Goal: Task Accomplishment & Management: Manage account settings

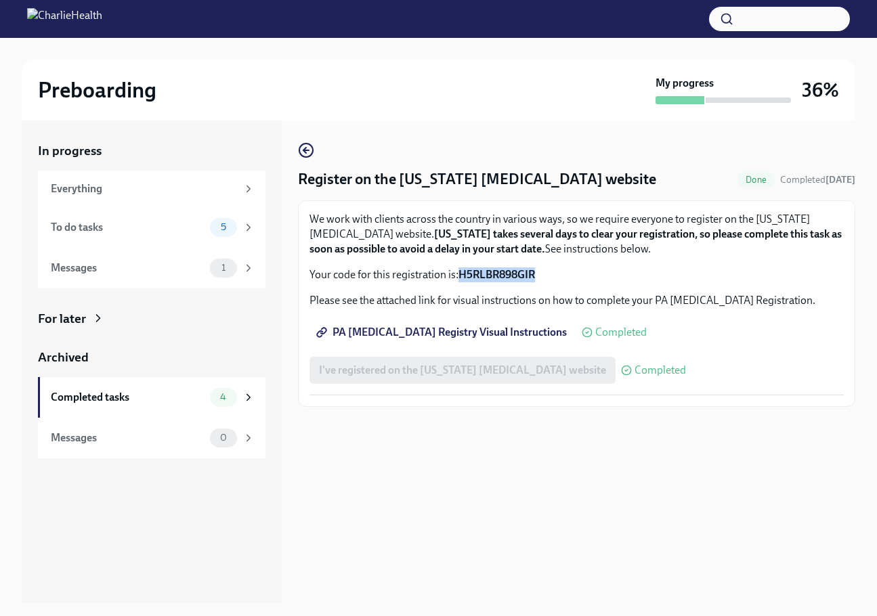
drag, startPoint x: 463, startPoint y: 274, endPoint x: 499, endPoint y: 274, distance: 36.6
click at [538, 277] on p "Your code for this registration is: H5RLBR898GIR" at bounding box center [577, 275] width 534 height 15
copy strong "H5RLBR898GIR"
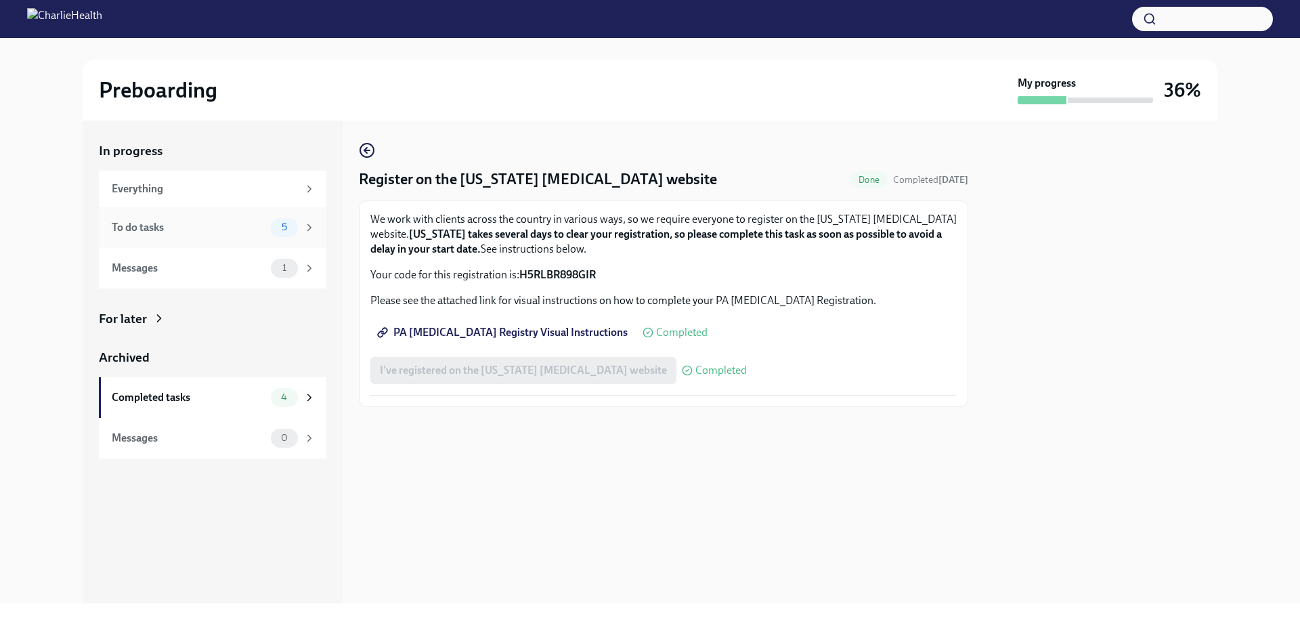
click at [206, 231] on div "To do tasks" at bounding box center [189, 227] width 154 height 15
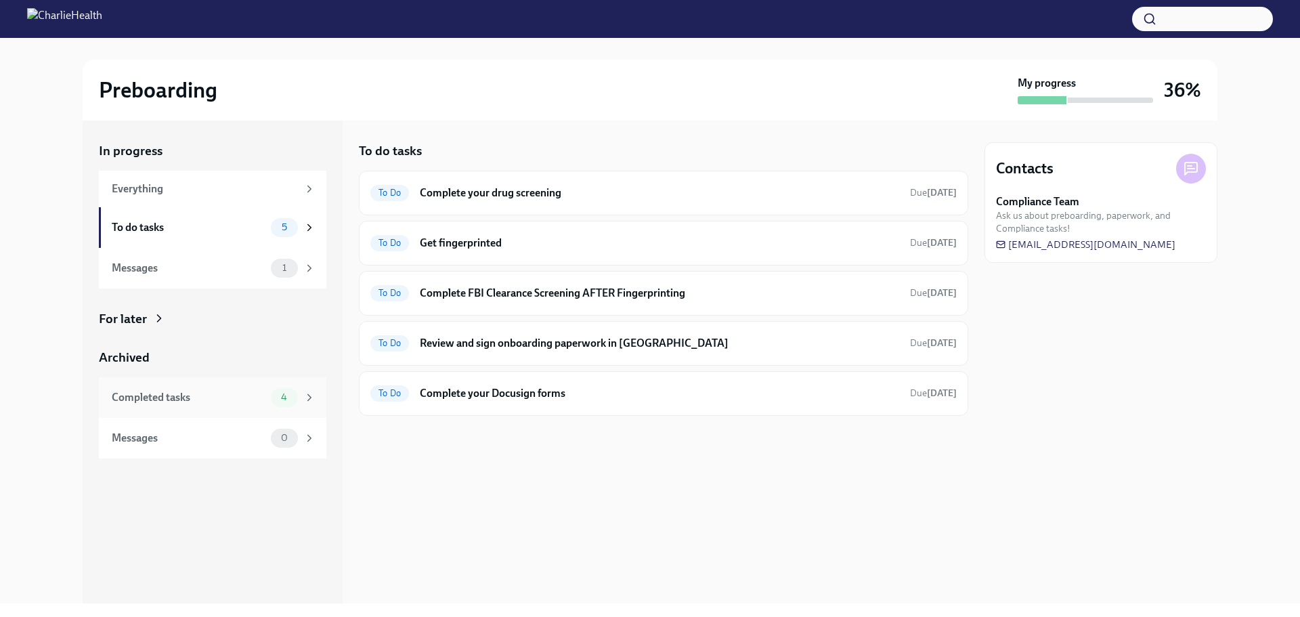
click at [310, 396] on icon at bounding box center [309, 397] width 3 height 6
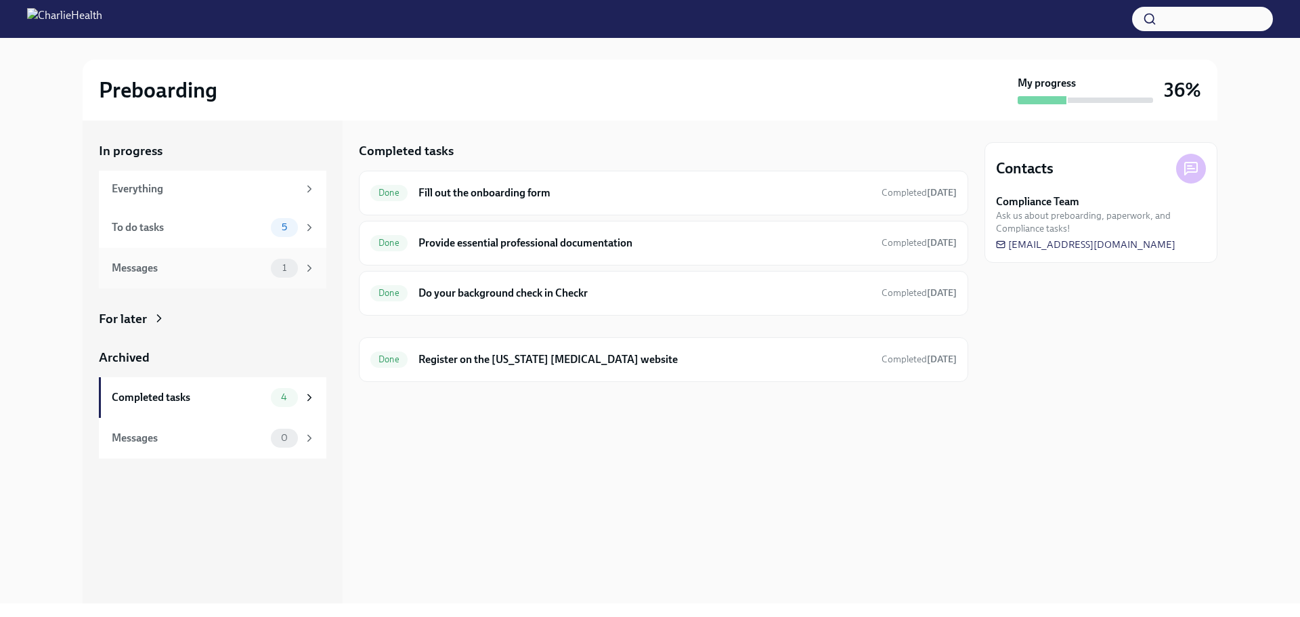
click at [288, 268] on span "1" at bounding box center [284, 268] width 20 height 10
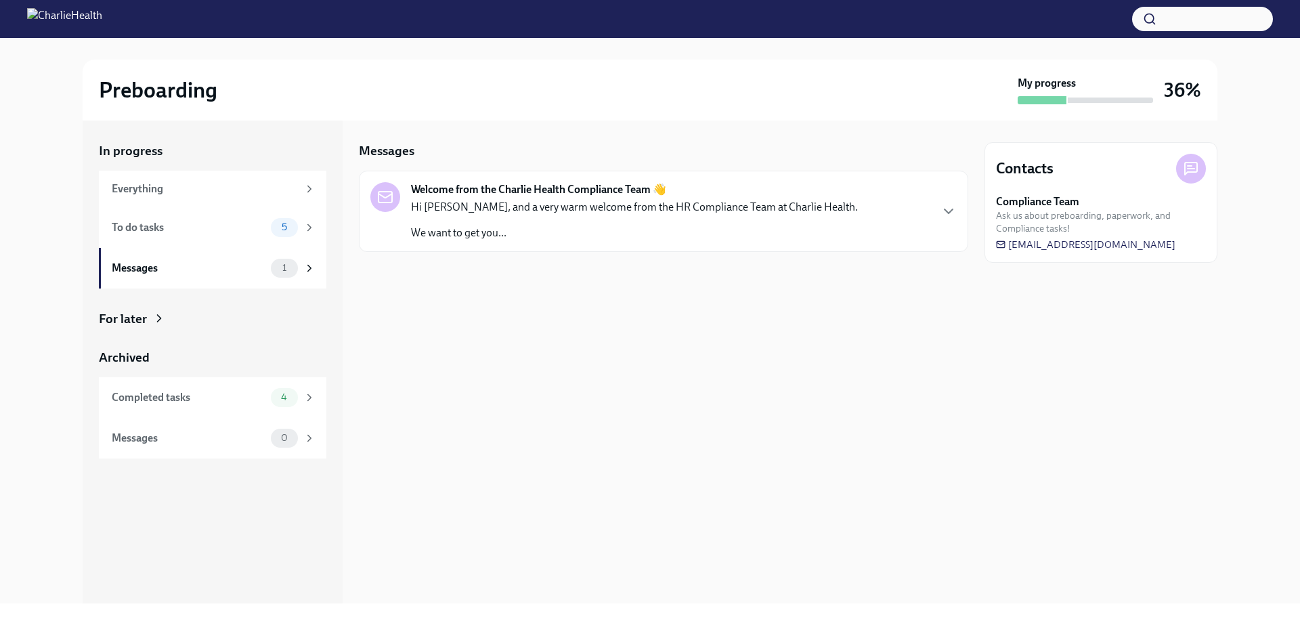
click at [875, 201] on div "Welcome from the Charlie Health Compliance Team 👋 Hi [PERSON_NAME], and a very …" at bounding box center [663, 211] width 587 height 58
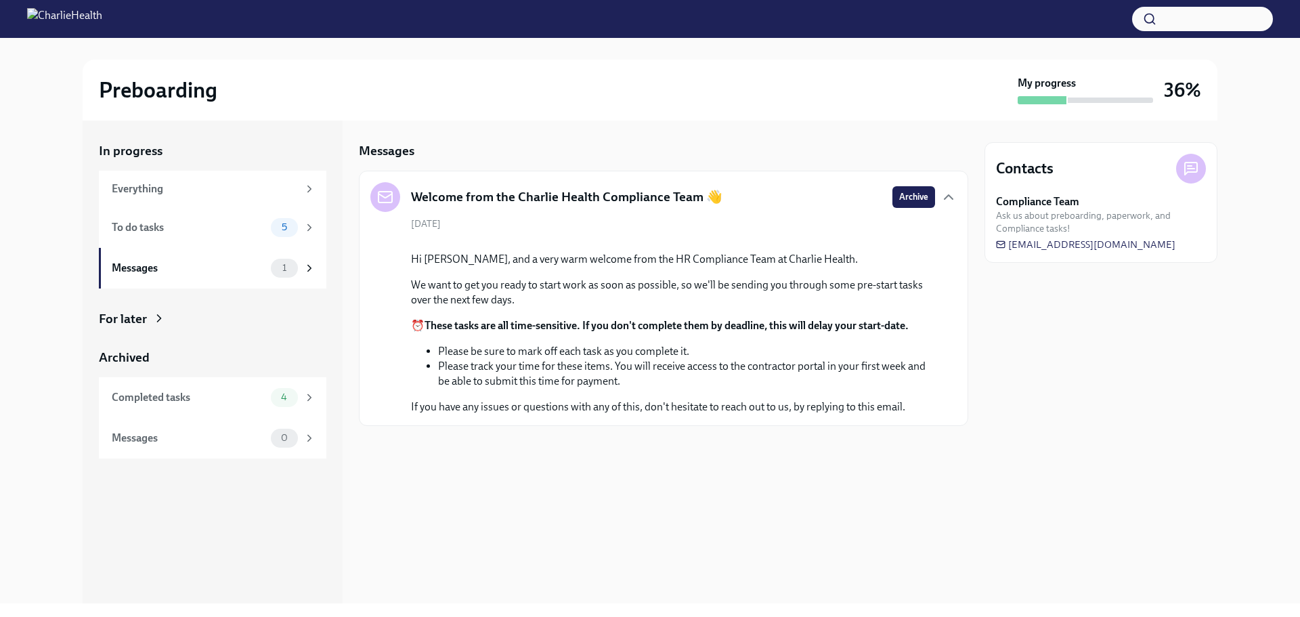
scroll to position [14, 0]
click at [876, 190] on span "Archive" at bounding box center [913, 197] width 29 height 14
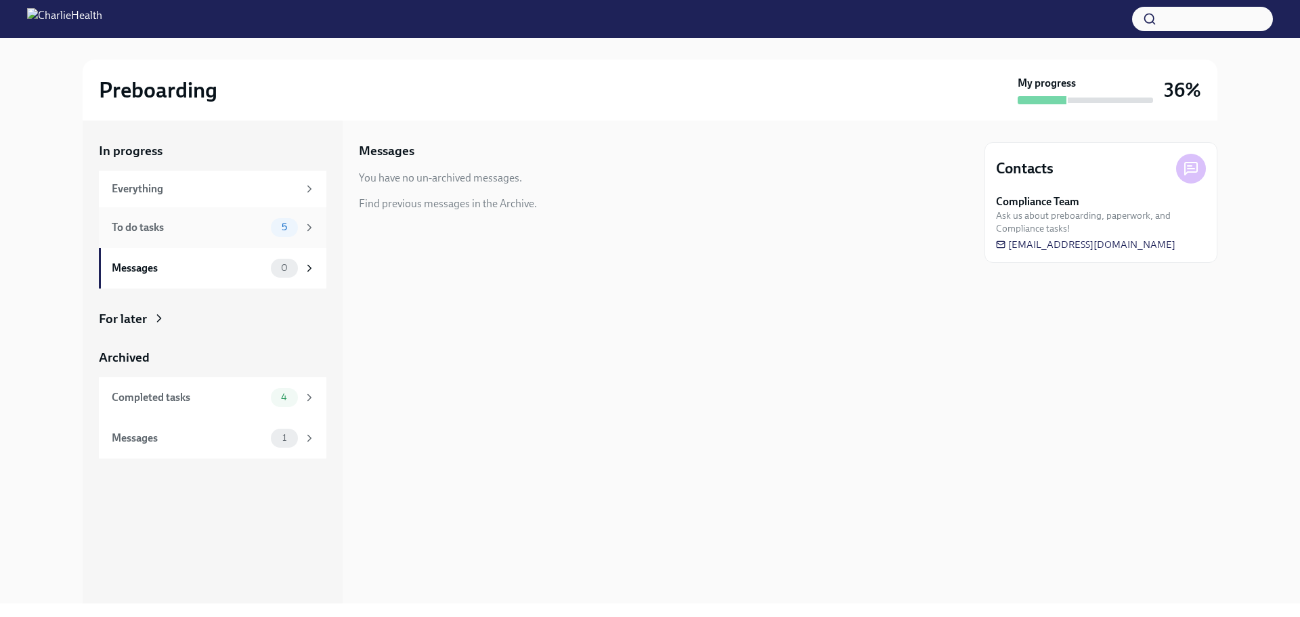
click at [147, 226] on div "To do tasks" at bounding box center [189, 227] width 154 height 15
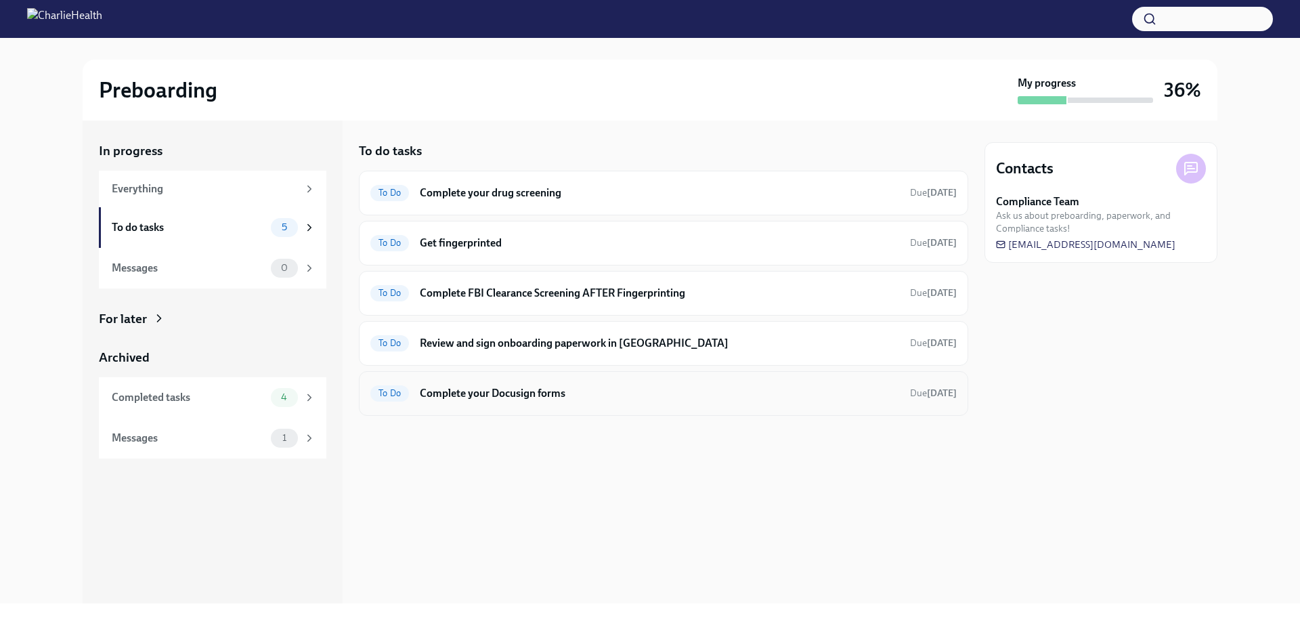
click at [526, 400] on h6 "Complete your Docusign forms" at bounding box center [660, 393] width 480 height 15
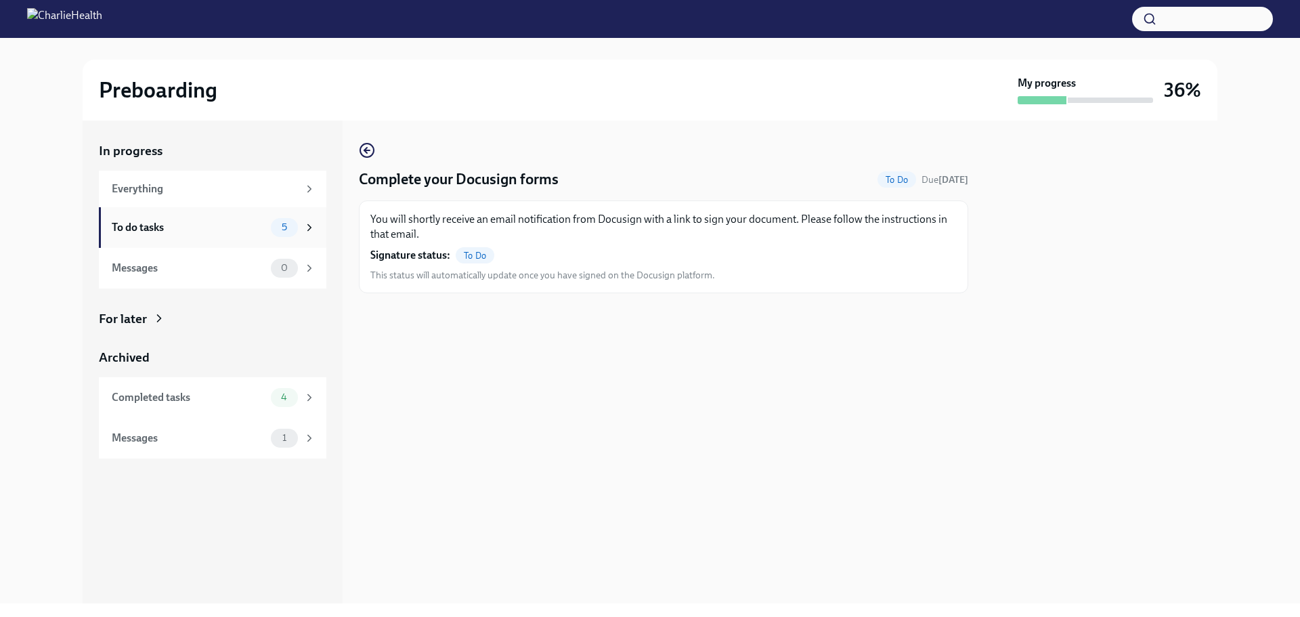
click at [207, 235] on div "To do tasks 5" at bounding box center [214, 227] width 204 height 19
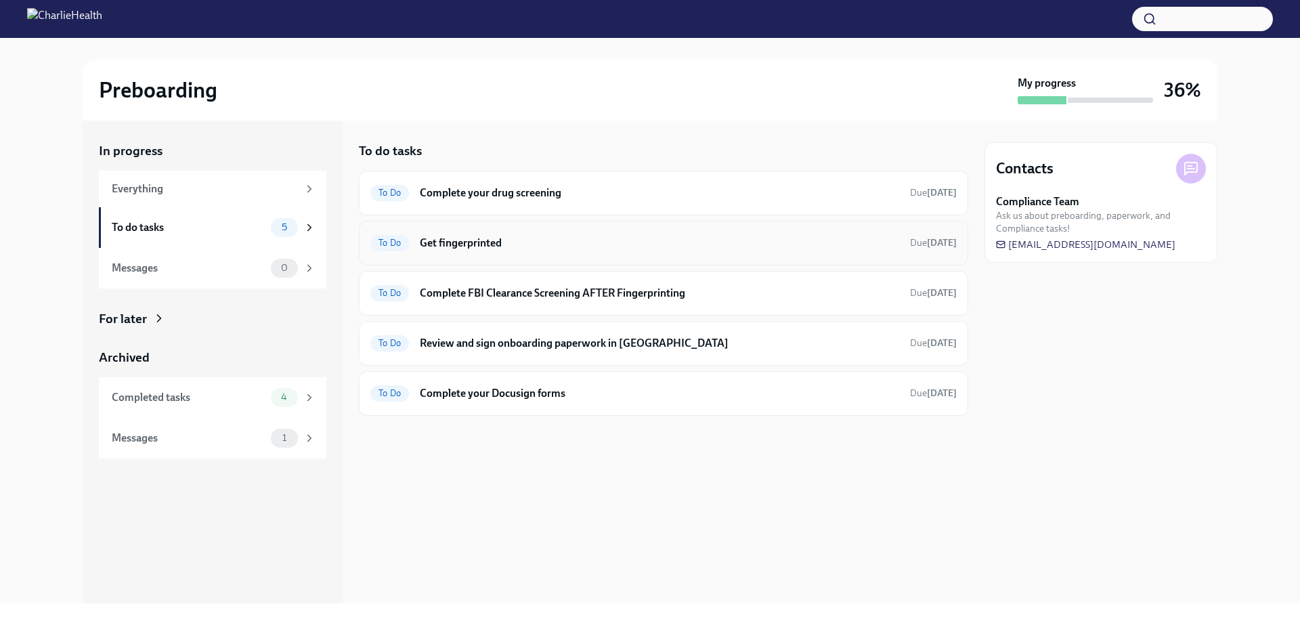
click at [478, 250] on h6 "Get fingerprinted" at bounding box center [660, 243] width 480 height 15
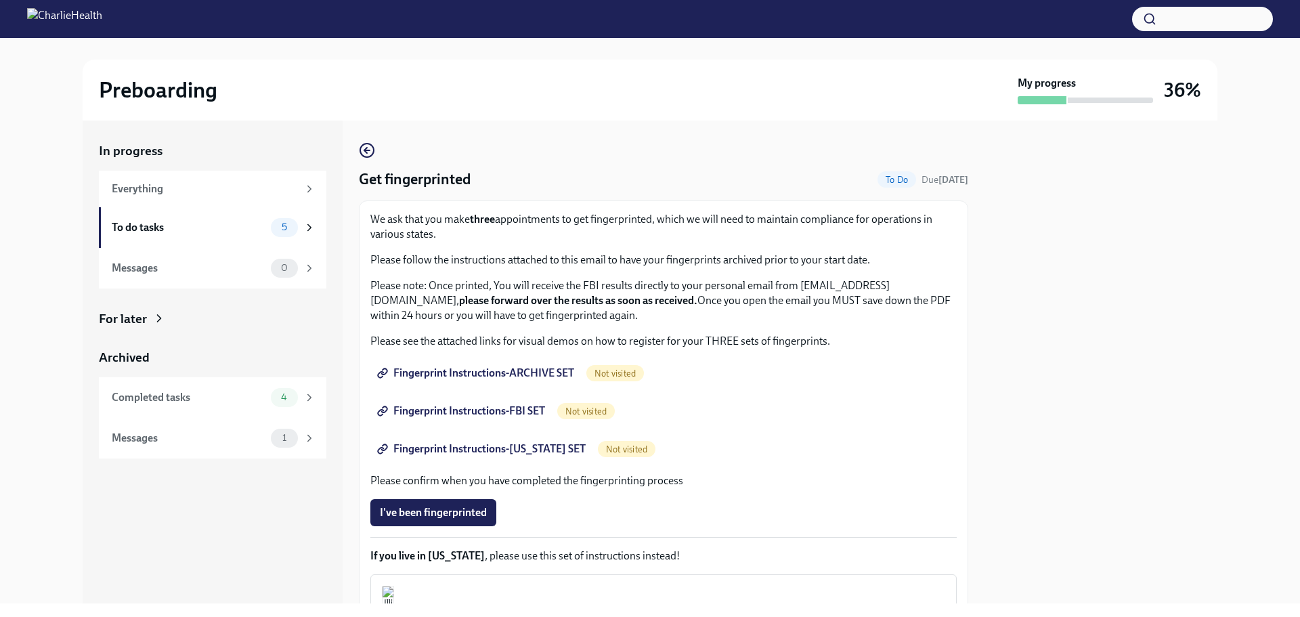
click at [480, 378] on span "Fingerprint Instructions-ARCHIVE SET" at bounding box center [477, 373] width 194 height 14
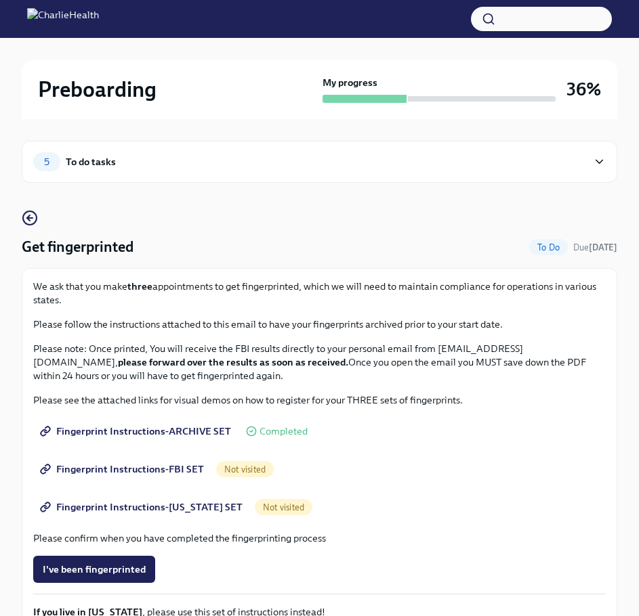
click at [599, 158] on icon at bounding box center [599, 162] width 13 height 14
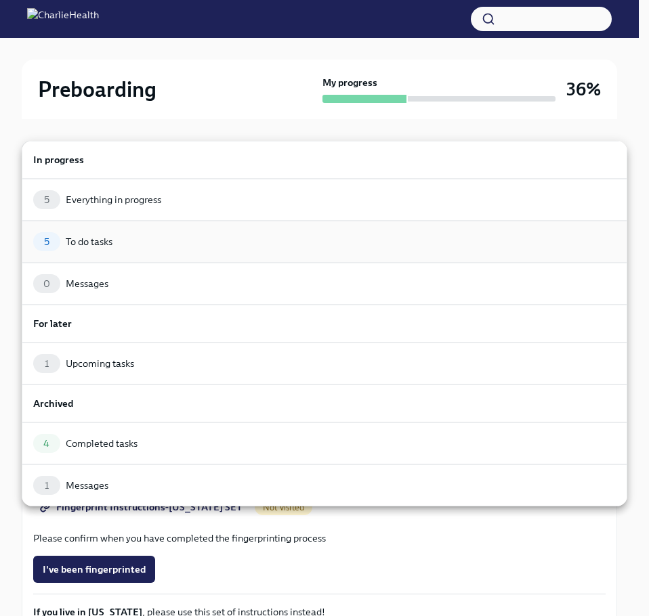
click at [75, 241] on div "To do tasks" at bounding box center [89, 242] width 47 height 14
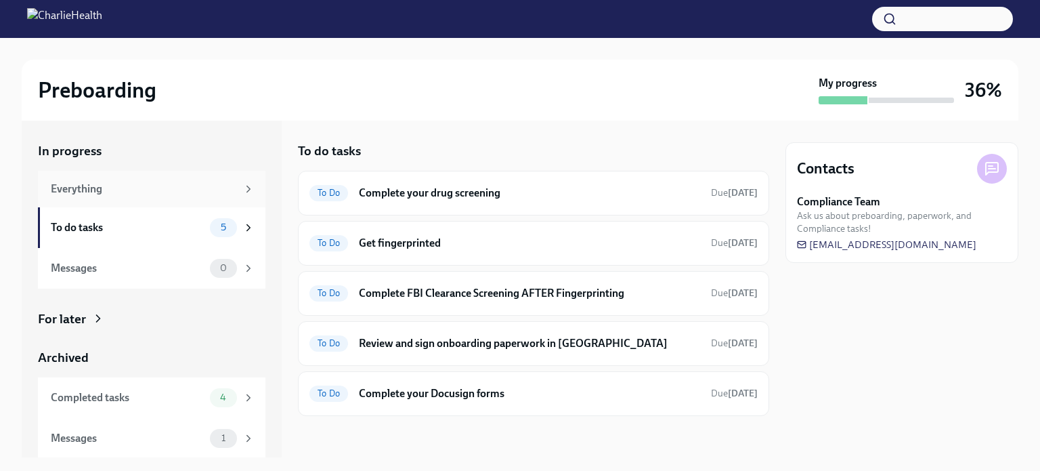
click at [86, 194] on div "Everything" at bounding box center [144, 189] width 186 height 15
click at [89, 318] on div "For later" at bounding box center [152, 319] width 228 height 18
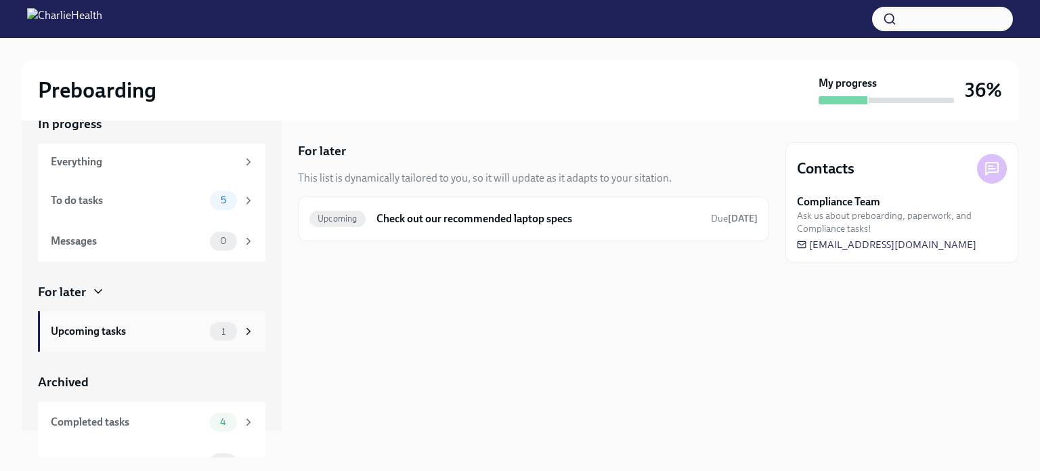
scroll to position [52, 0]
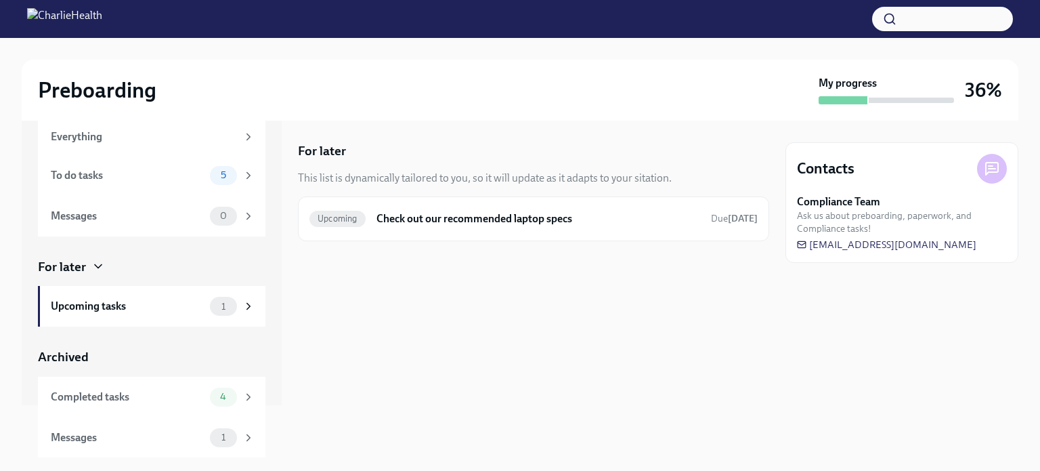
click at [91, 259] on icon at bounding box center [98, 266] width 14 height 14
click at [98, 270] on icon at bounding box center [98, 266] width 14 height 14
click at [97, 270] on icon at bounding box center [98, 266] width 14 height 14
click at [75, 266] on div "For later" at bounding box center [62, 267] width 48 height 18
click at [95, 265] on icon at bounding box center [98, 266] width 7 height 3
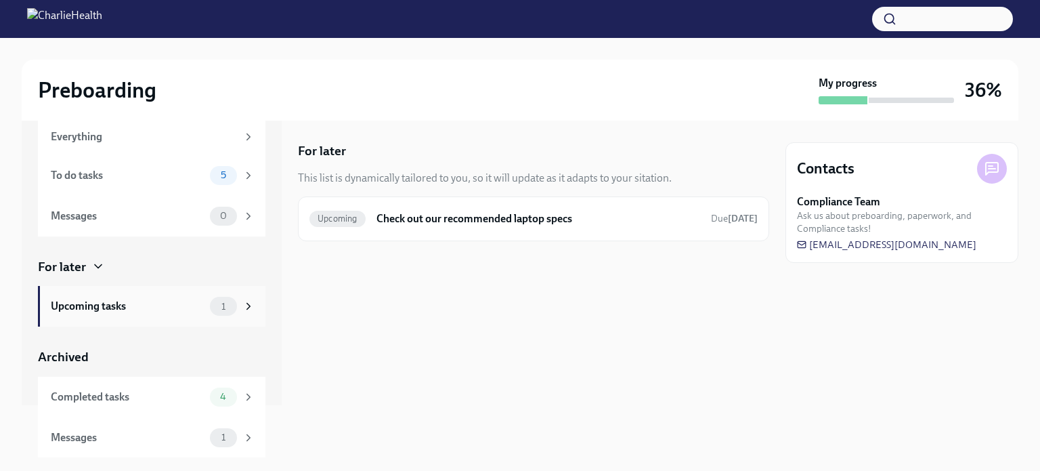
click at [242, 305] on icon at bounding box center [248, 306] width 12 height 12
click at [242, 301] on icon at bounding box center [248, 306] width 12 height 12
click at [242, 310] on icon at bounding box center [248, 306] width 12 height 12
click at [242, 140] on icon at bounding box center [248, 137] width 12 height 12
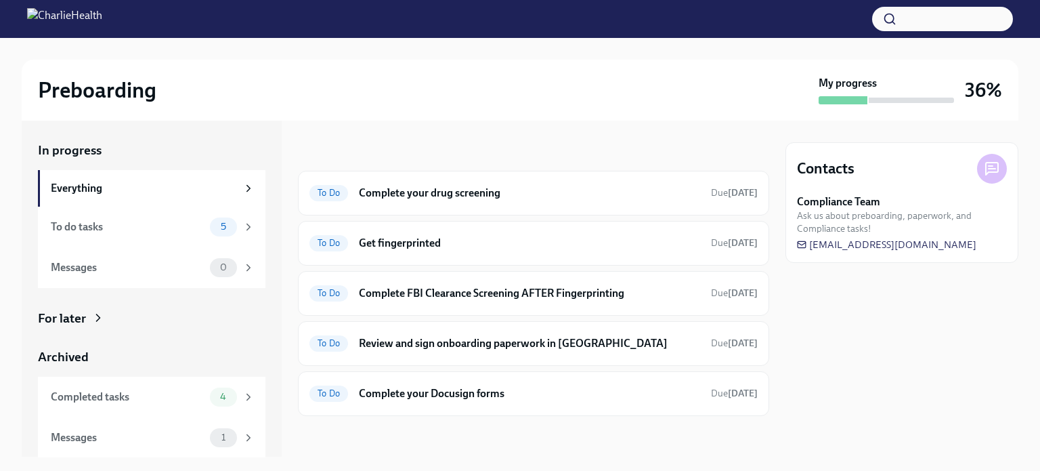
click at [233, 139] on div "In progress Everything To do tasks 5 Messages 0 For later Archived Completed ta…" at bounding box center [152, 288] width 260 height 337
click at [135, 186] on div "Everything" at bounding box center [144, 188] width 186 height 15
